Goal: Task Accomplishment & Management: Manage account settings

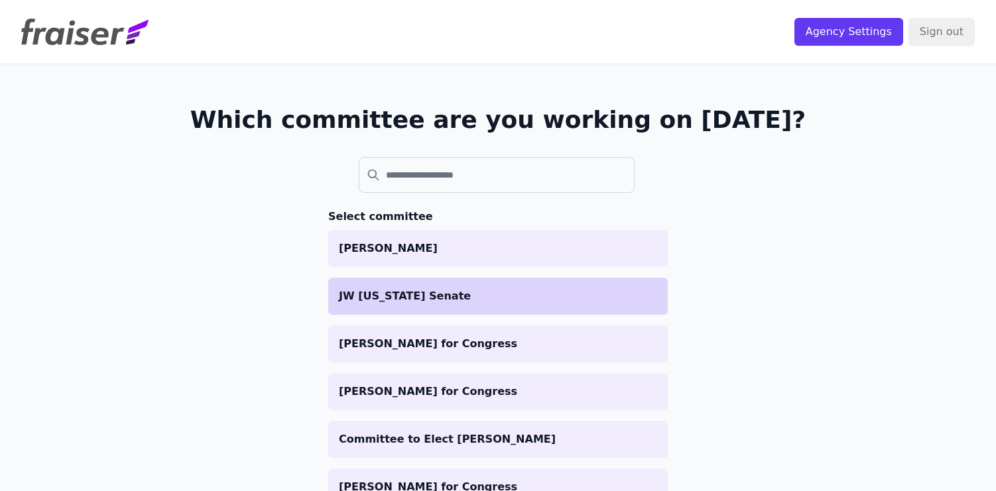
click at [517, 295] on p "JW [US_STATE] Senate" at bounding box center [498, 297] width 318 height 16
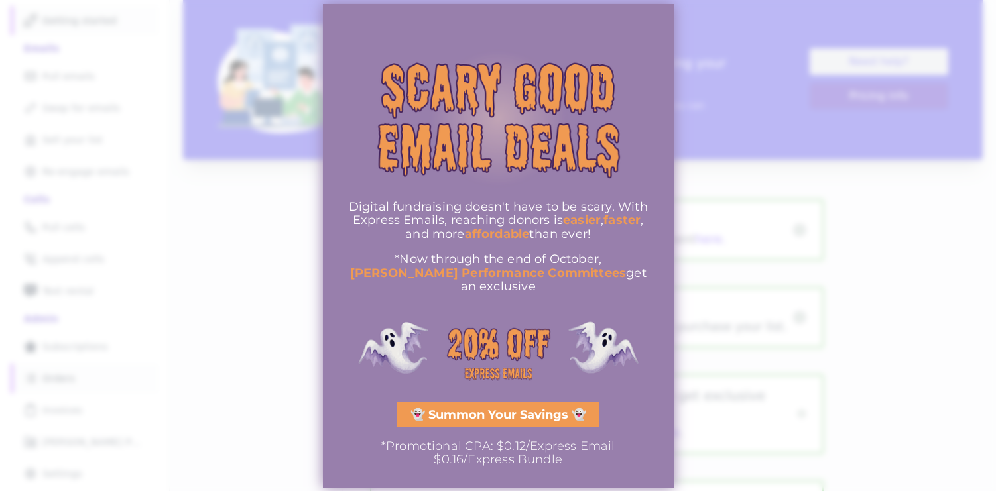
scroll to position [123, 0]
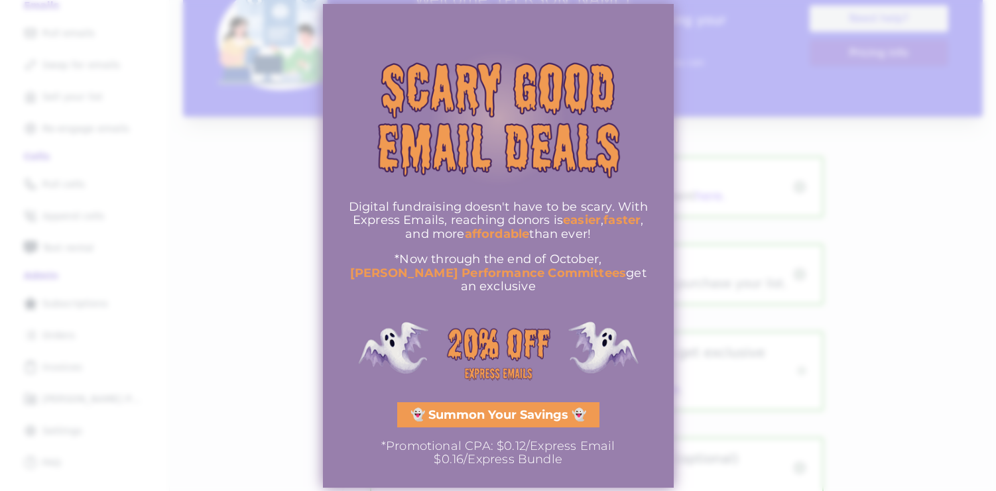
click at [720, 101] on div at bounding box center [498, 245] width 996 height 491
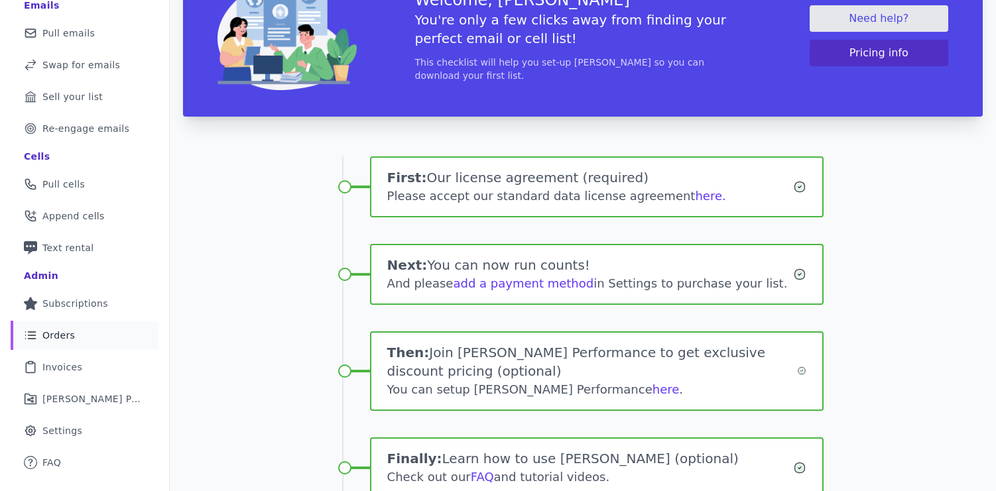
click at [58, 333] on span "Orders" at bounding box center [58, 335] width 32 height 13
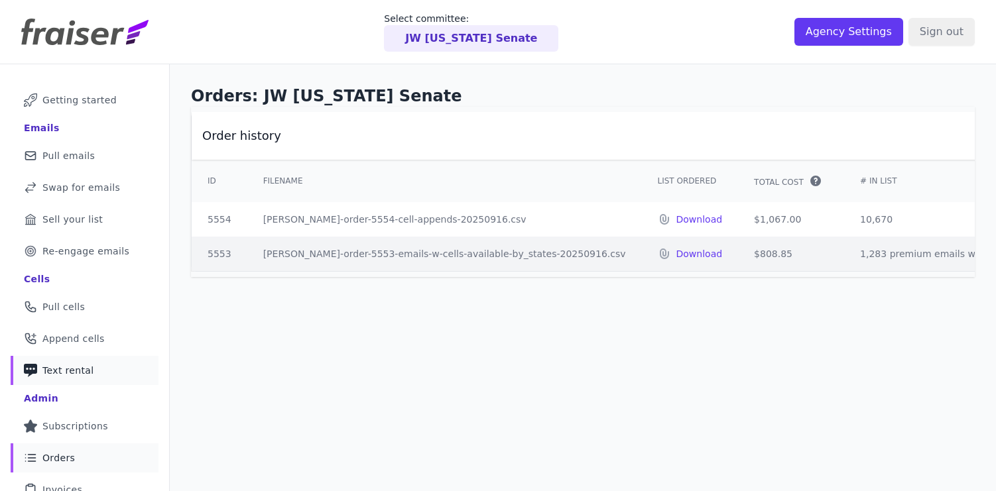
scroll to position [46, 0]
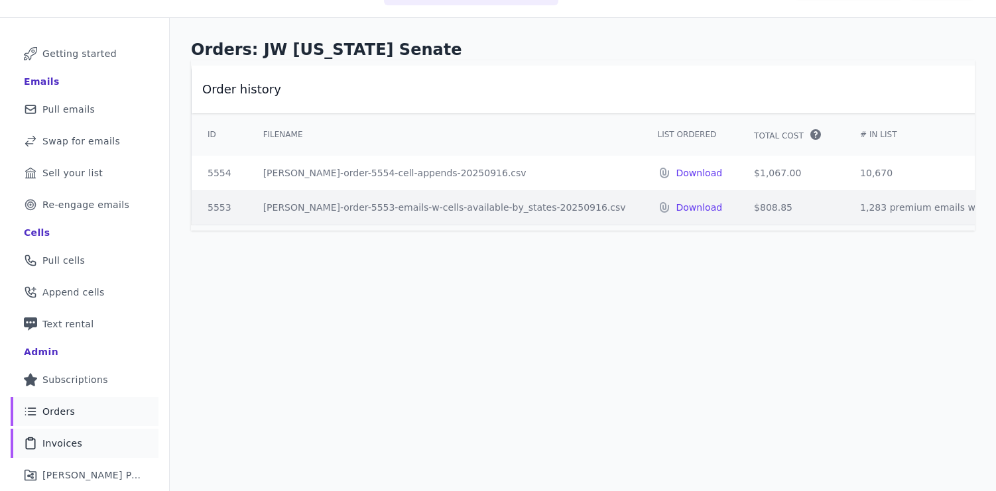
click at [74, 445] on span "Invoices" at bounding box center [62, 443] width 40 height 13
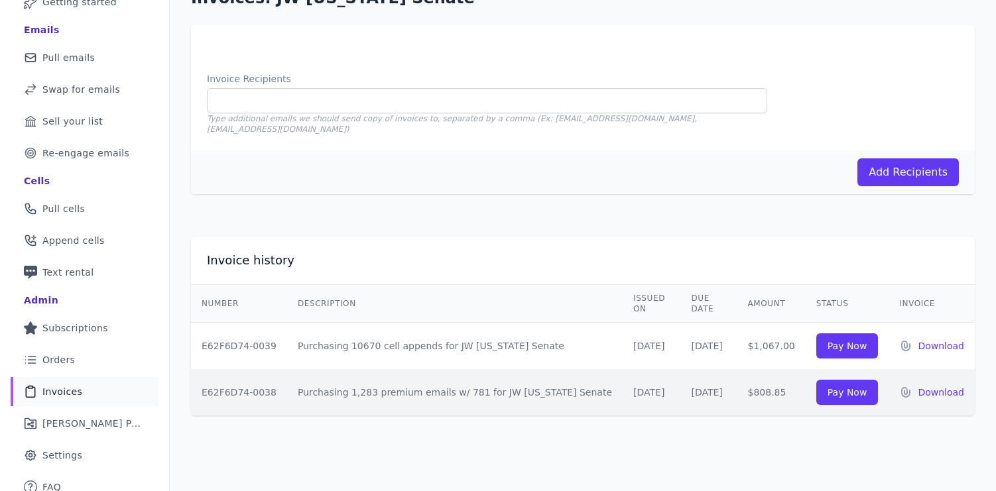
scroll to position [109, 0]
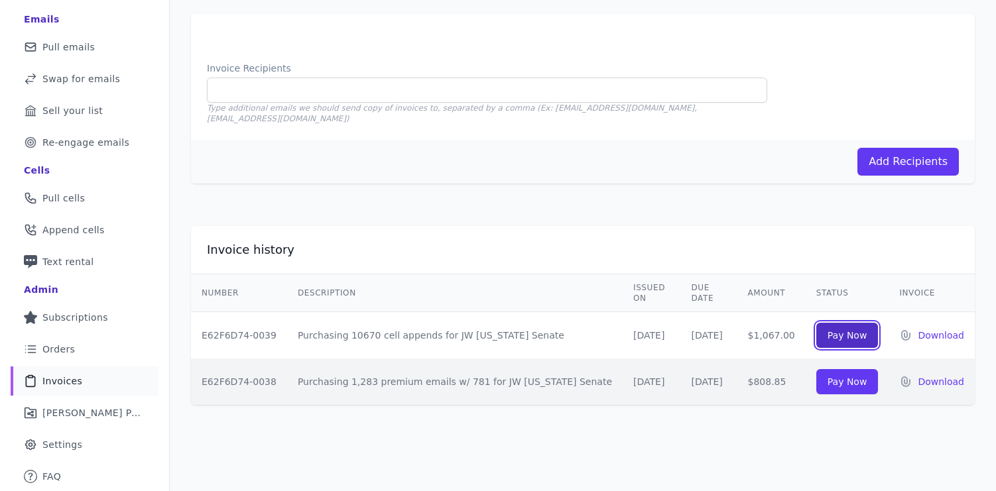
click at [838, 323] on link "Pay Now" at bounding box center [847, 335] width 62 height 25
click at [860, 371] on link "Pay Now" at bounding box center [847, 381] width 62 height 25
